Goal: Task Accomplishment & Management: Manage account settings

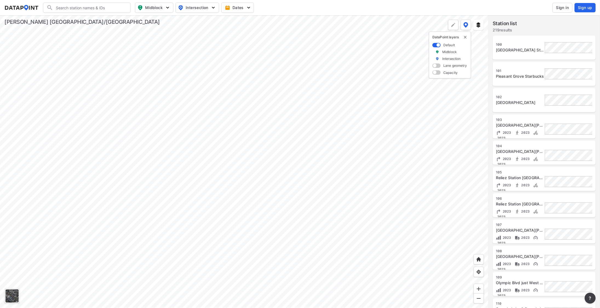
click at [562, 8] on span "Sign in" at bounding box center [562, 7] width 13 height 5
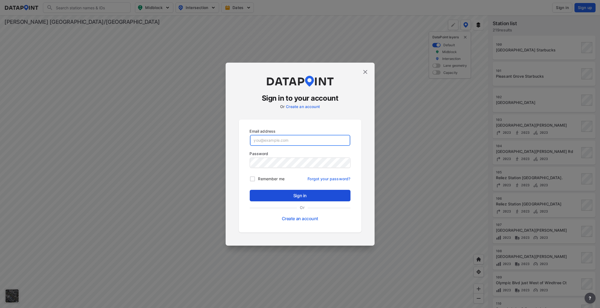
type input "adm_kimleyhorn@data-point.io"
click at [291, 197] on span "Sign in" at bounding box center [300, 196] width 92 height 7
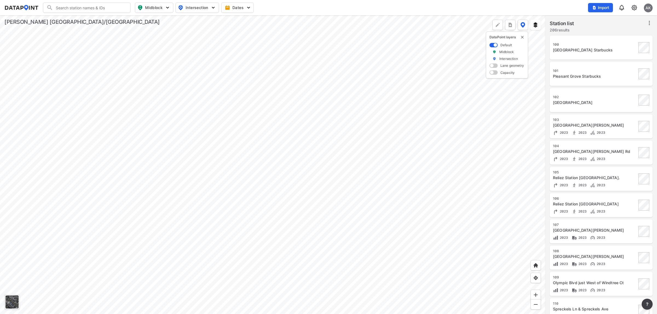
click at [212, 191] on div at bounding box center [273, 164] width 546 height 299
click at [210, 180] on div at bounding box center [273, 164] width 546 height 299
click at [208, 138] on div at bounding box center [273, 164] width 546 height 299
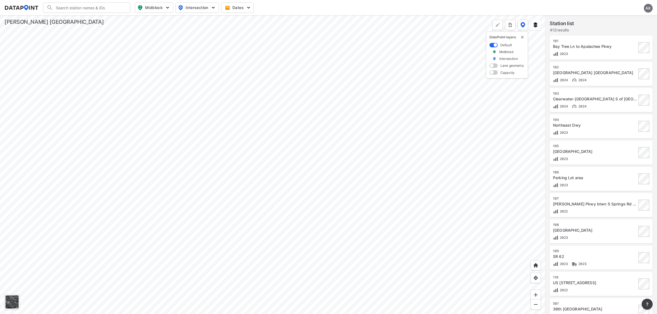
click at [366, 139] on div at bounding box center [273, 164] width 546 height 299
click at [386, 75] on div at bounding box center [273, 164] width 546 height 299
click at [354, 96] on div at bounding box center [273, 164] width 546 height 299
click at [332, 105] on div at bounding box center [273, 164] width 546 height 299
click at [647, 9] on div "AK" at bounding box center [648, 8] width 9 height 9
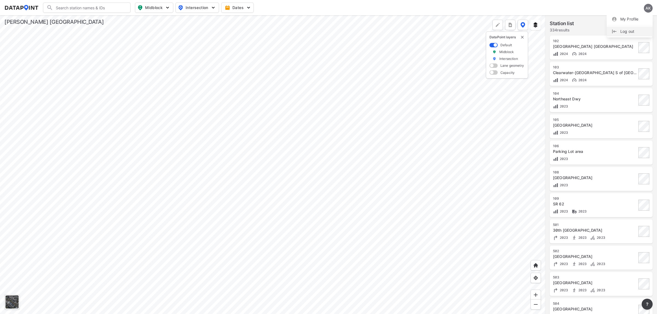
click at [639, 31] on p "Log out" at bounding box center [630, 32] width 46 height 10
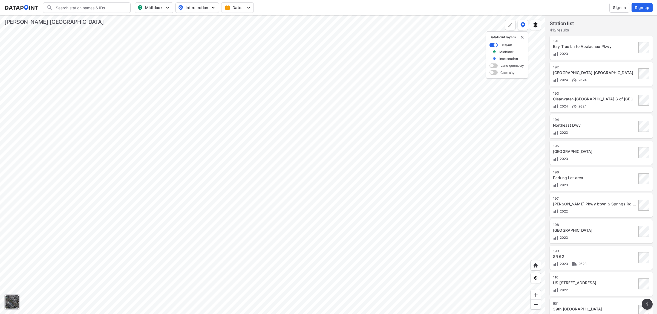
click at [620, 9] on span "Sign in" at bounding box center [619, 7] width 13 height 5
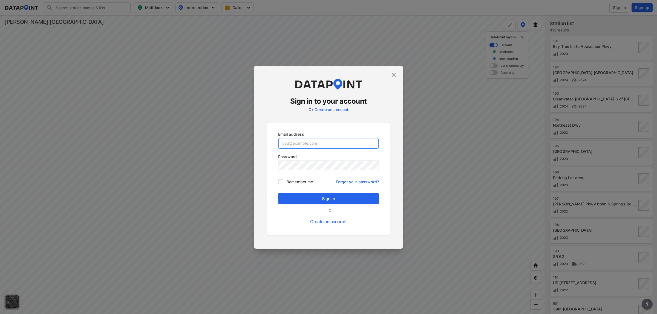
type input "[EMAIL_ADDRESS][DOMAIN_NAME]"
click at [363, 199] on span "Sign in" at bounding box center [329, 199] width 92 height 7
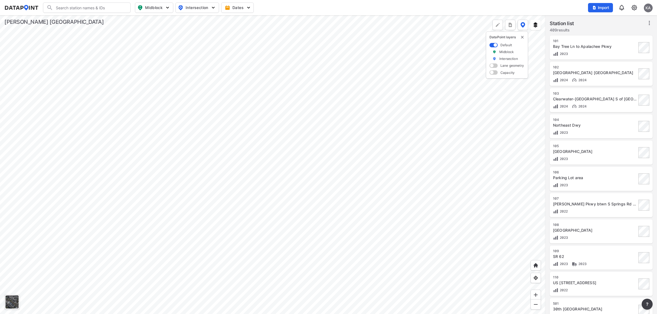
click at [194, 157] on div at bounding box center [273, 164] width 546 height 299
click at [184, 129] on div at bounding box center [273, 164] width 546 height 299
click at [151, 145] on div at bounding box center [273, 164] width 546 height 299
click at [608, 235] on div "2023 2023 2023" at bounding box center [595, 238] width 84 height 6
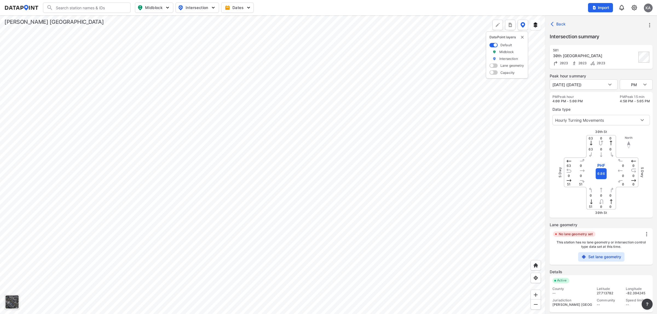
click at [348, 151] on div at bounding box center [273, 164] width 546 height 299
click at [523, 38] on img "delete" at bounding box center [522, 37] width 4 height 4
click at [484, 82] on div at bounding box center [273, 164] width 546 height 299
